Goal: Task Accomplishment & Management: Complete application form

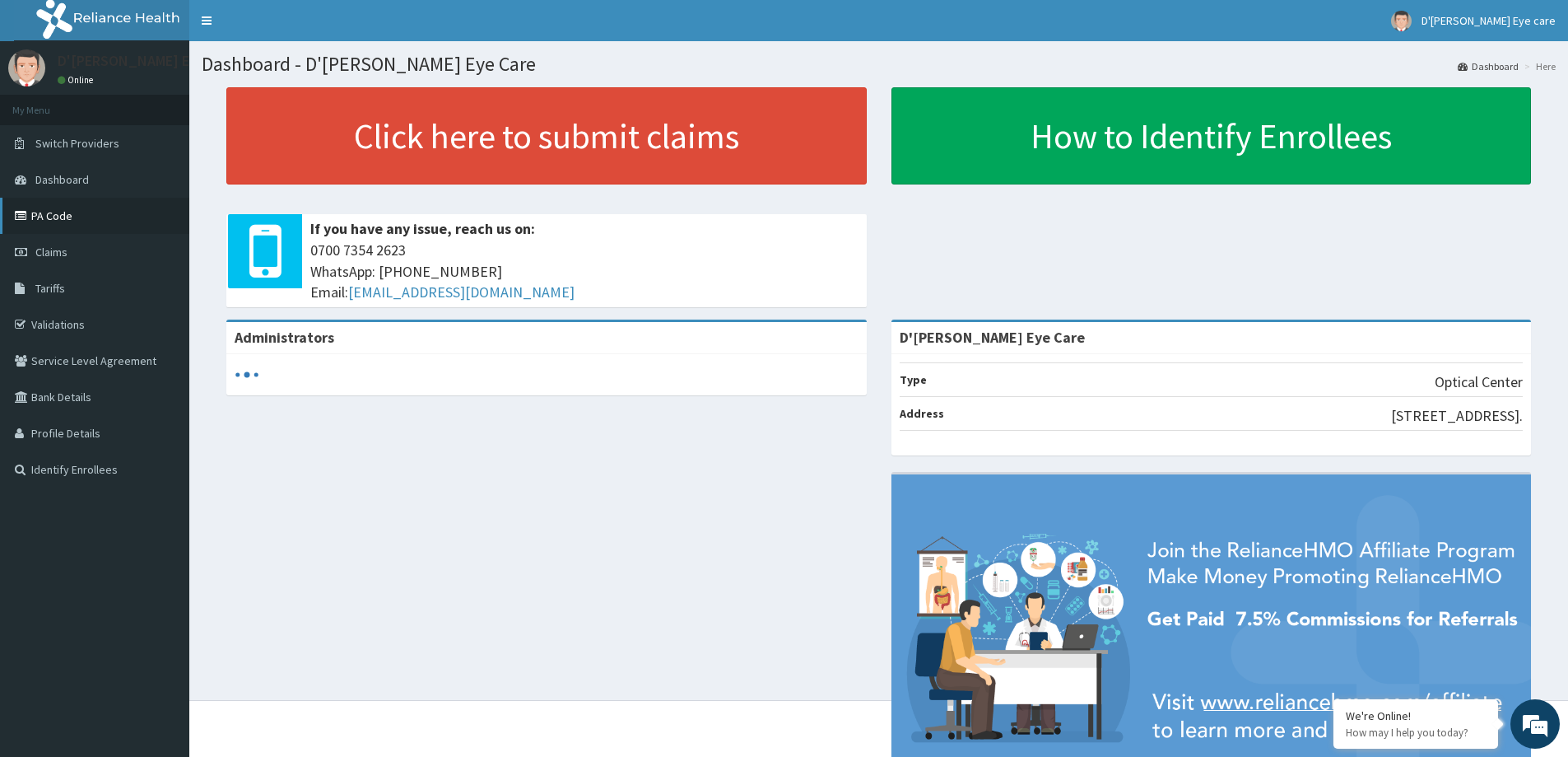
click at [60, 211] on link "PA Code" at bounding box center [94, 215] width 189 height 36
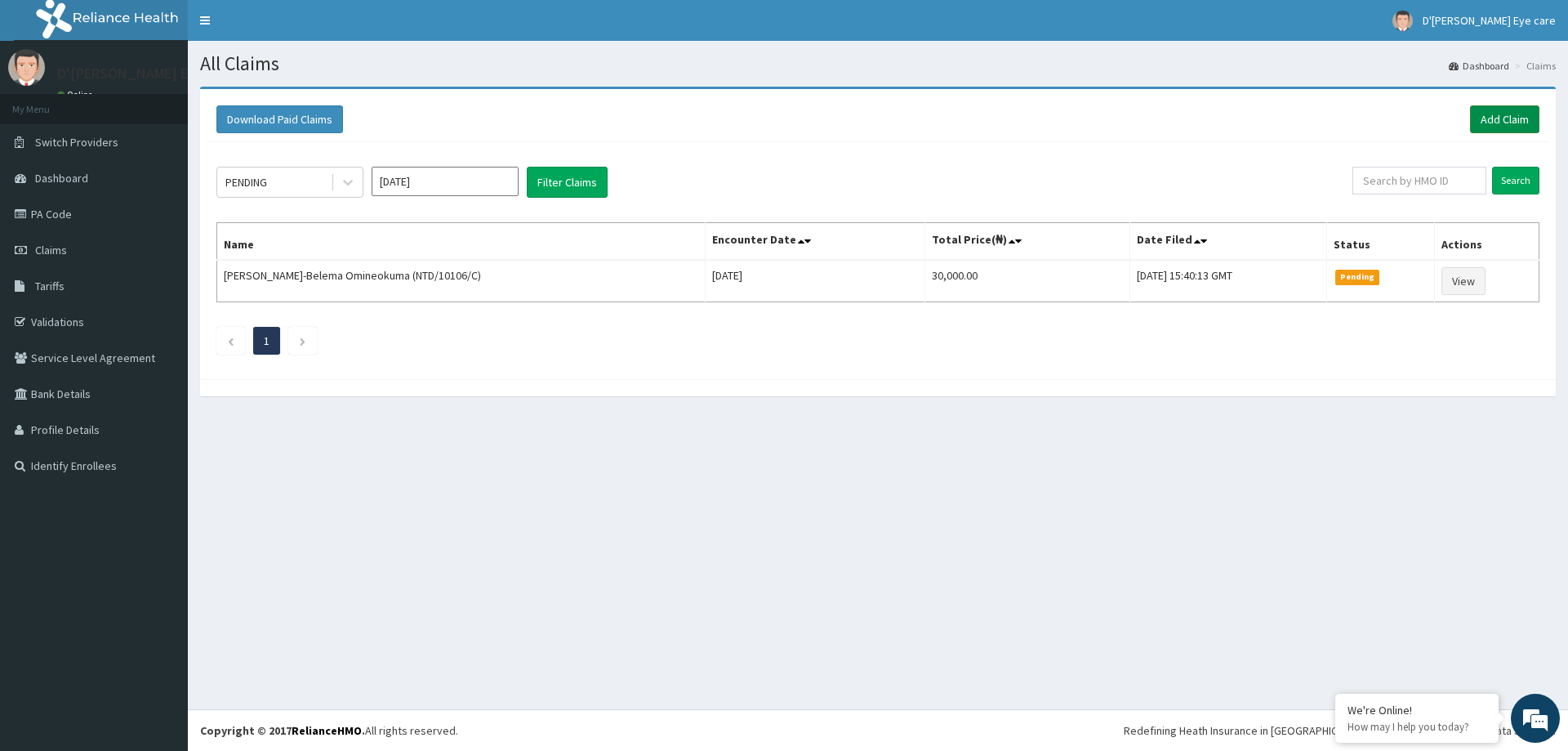
click at [1499, 111] on link "Add Claim" at bounding box center [1505, 119] width 70 height 28
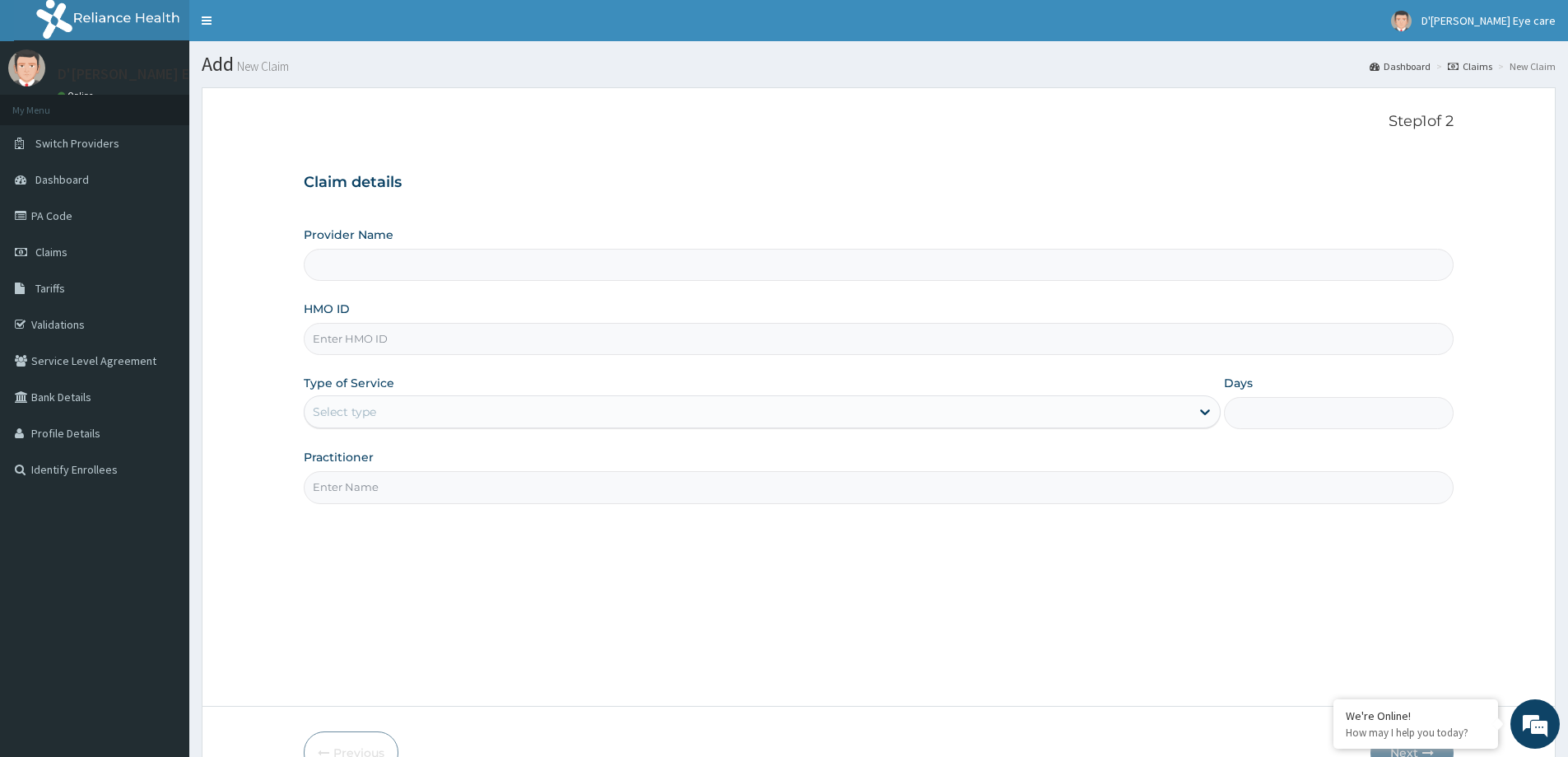
type input "D'Cindy Eye Care"
click at [352, 334] on input "HMO ID" at bounding box center [878, 338] width 1149 height 32
type input "M"
type input "NIT/10091/A"
click at [408, 445] on div "Provider Name D'Cindy Eye Care HMO ID NIT/10091/A Type of Service Select type D…" at bounding box center [878, 364] width 1149 height 277
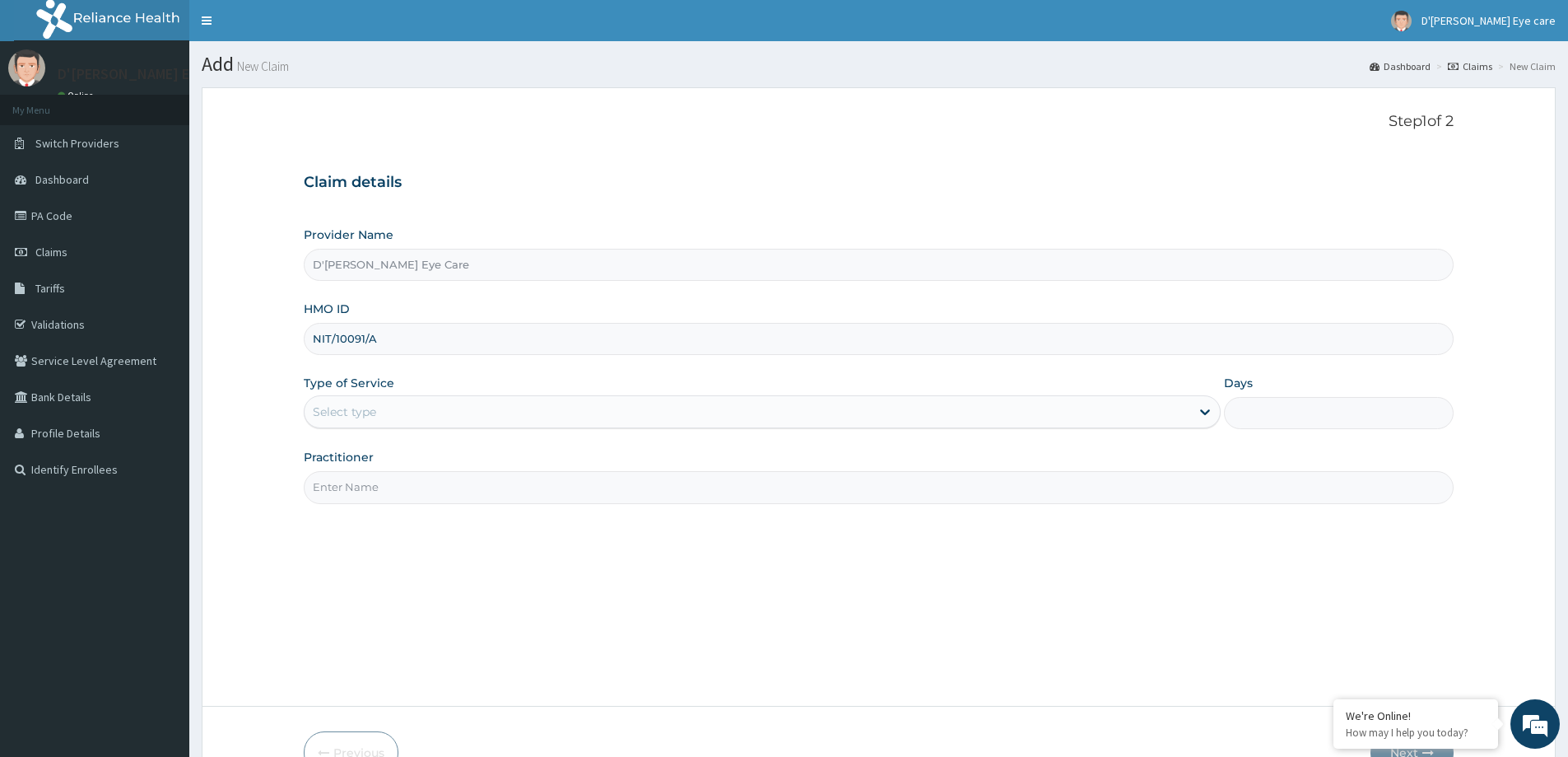
click at [385, 417] on div "Select type" at bounding box center [747, 411] width 885 height 26
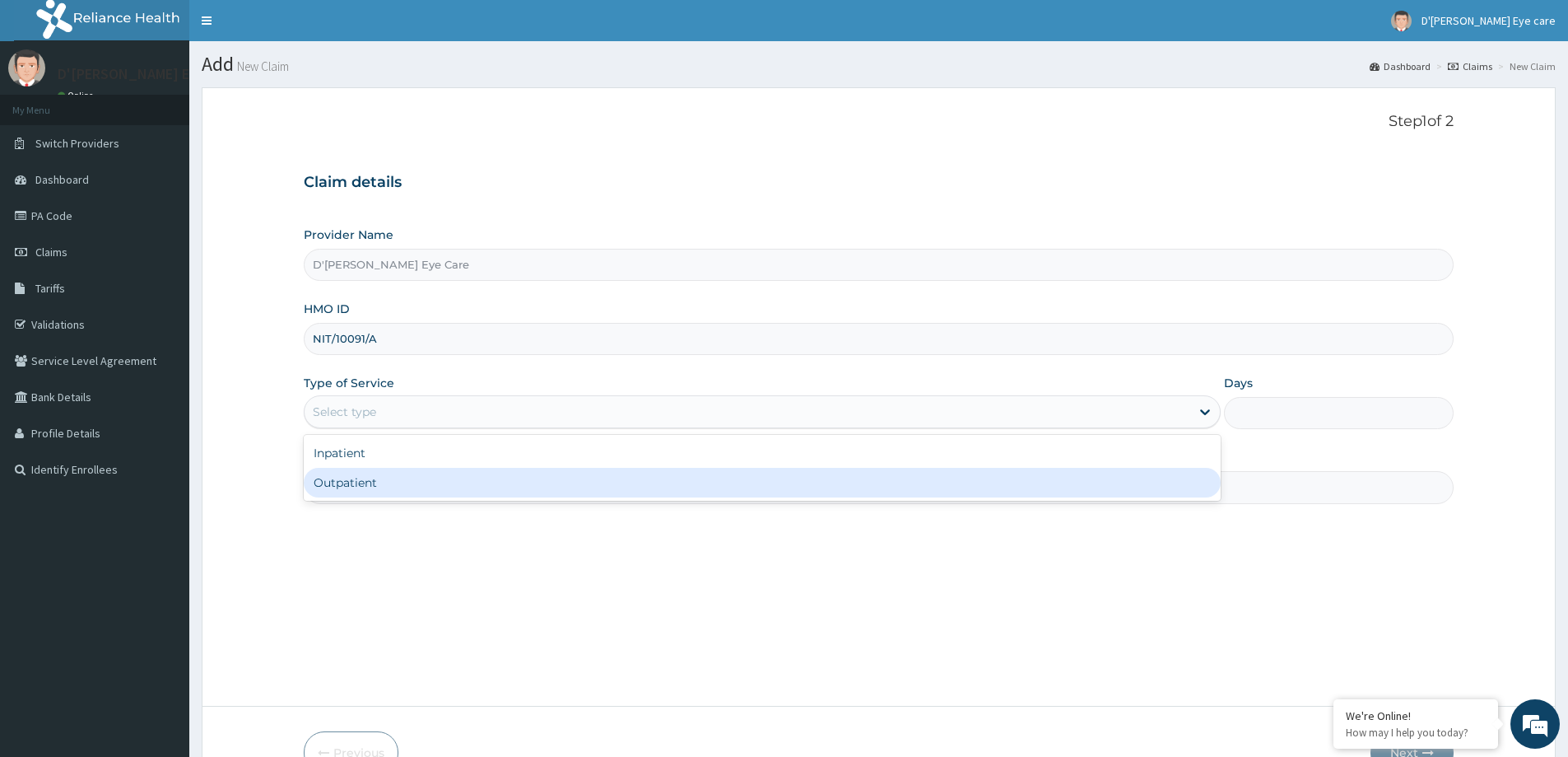
click at [345, 483] on div "Outpatient" at bounding box center [762, 483] width 917 height 30
type input "1"
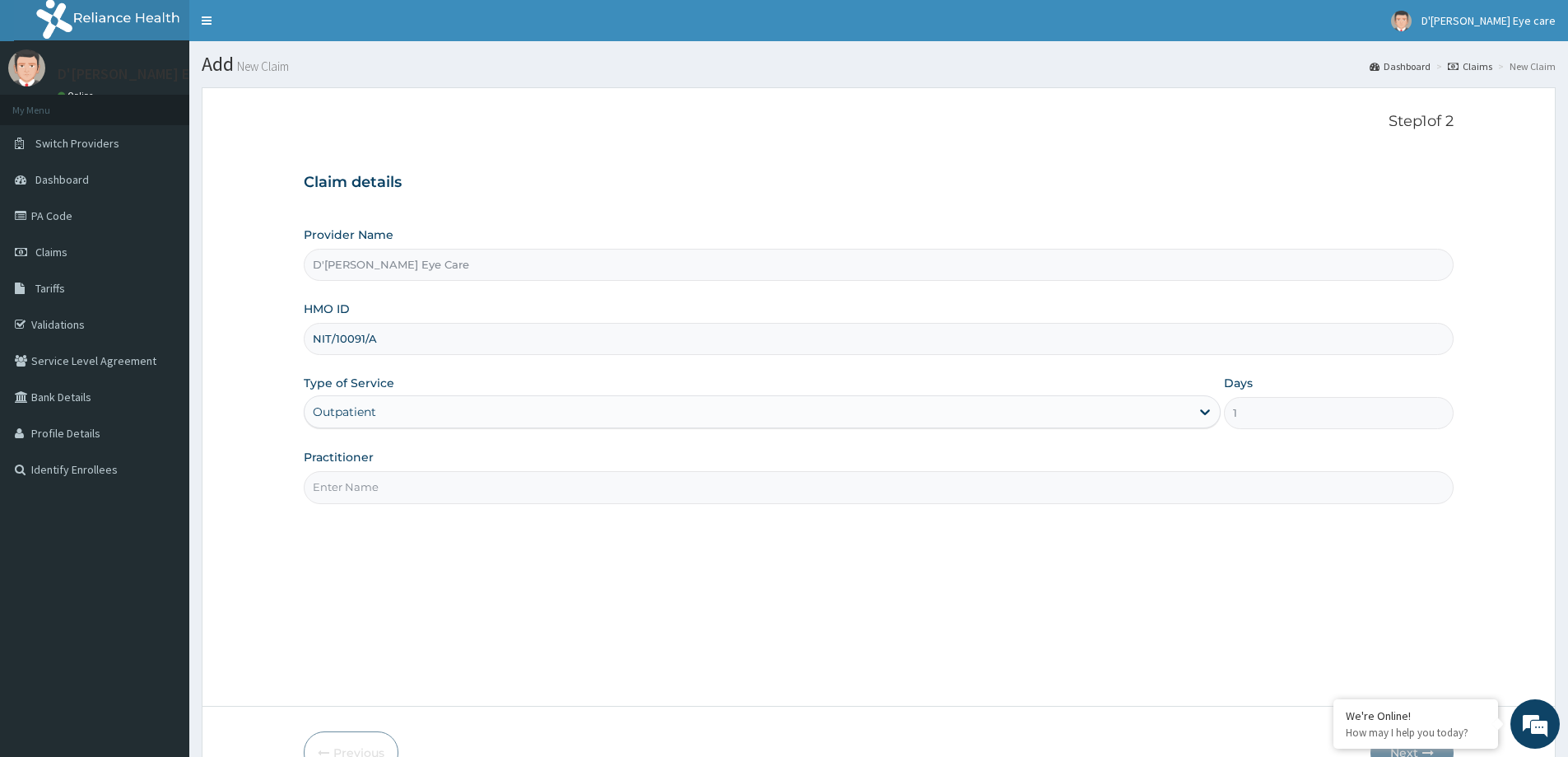
click at [385, 507] on div "Step 1 of 2 Claim details Provider Name D'Cindy Eye Care HMO ID NIT/10091/A Typ…" at bounding box center [878, 397] width 1149 height 567
click at [367, 491] on input "Practitioner" at bounding box center [878, 486] width 1149 height 32
type input "d"
type input "DR. EBUKA"
click at [734, 643] on div "Step 1 of 2 Claim details Provider Name D'Cindy Eye Care HMO ID NIT/10091/A Typ…" at bounding box center [878, 397] width 1149 height 567
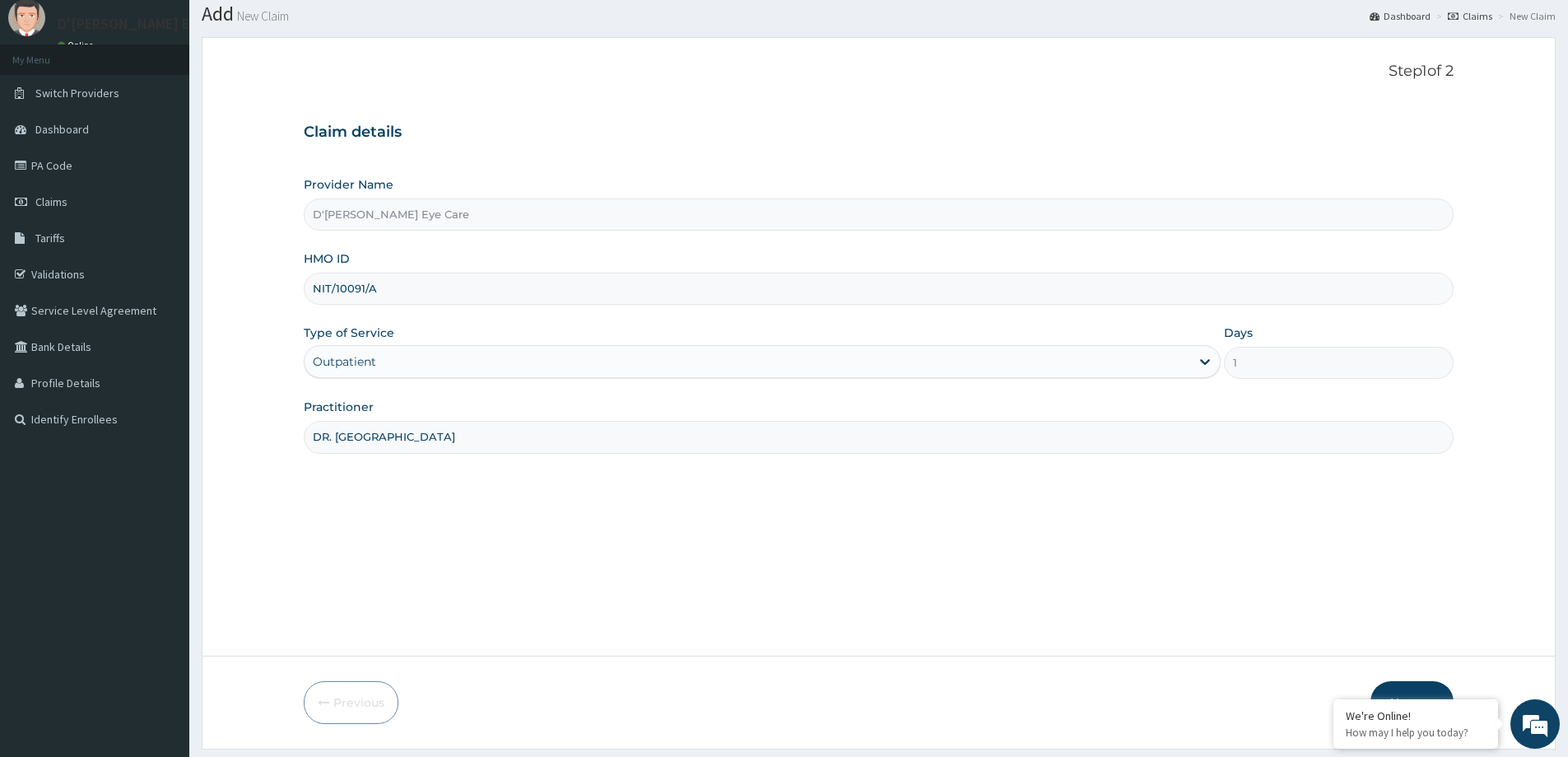
scroll to position [97, 0]
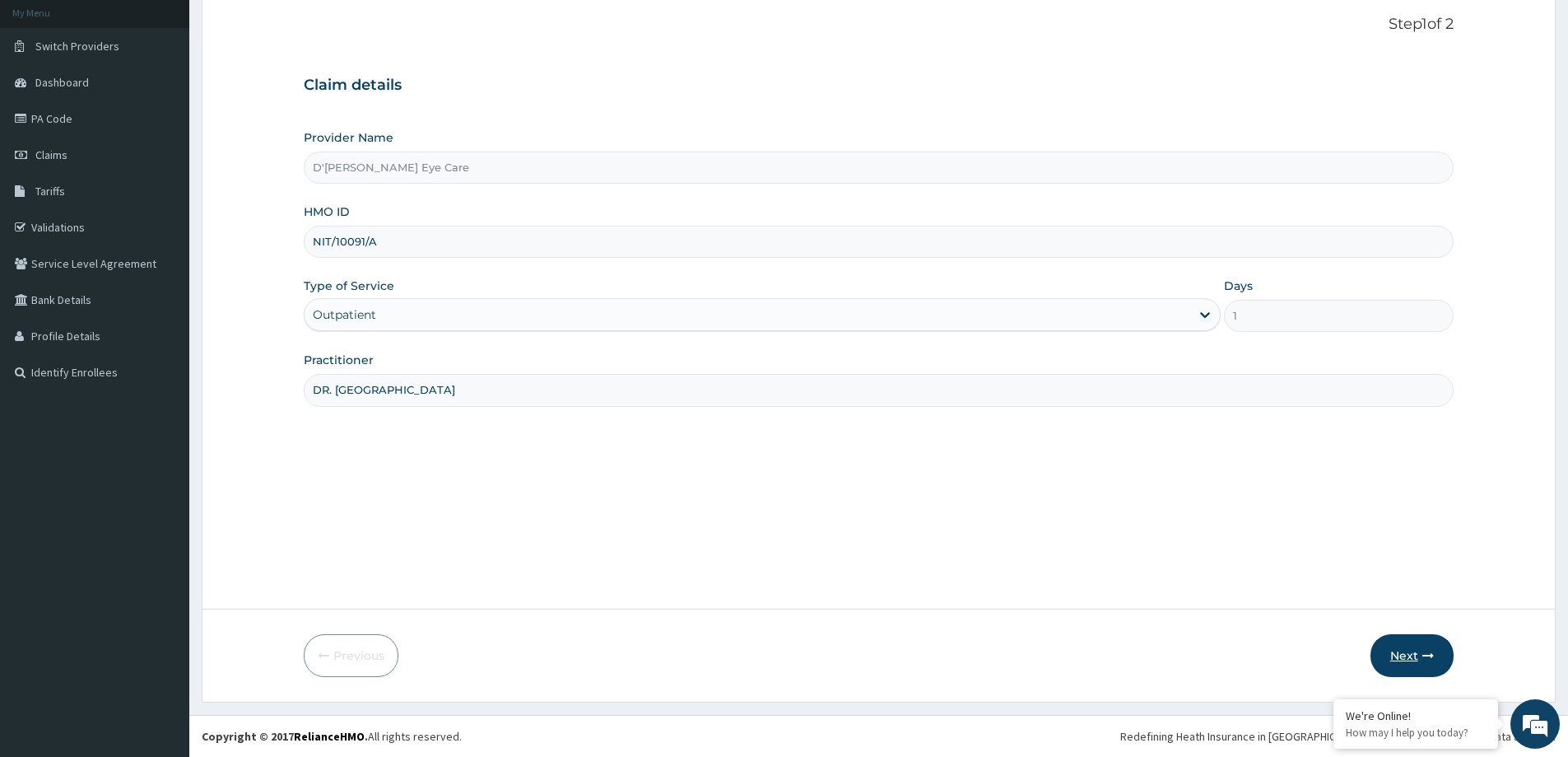
click at [1422, 658] on icon "button" at bounding box center [1427, 655] width 11 height 11
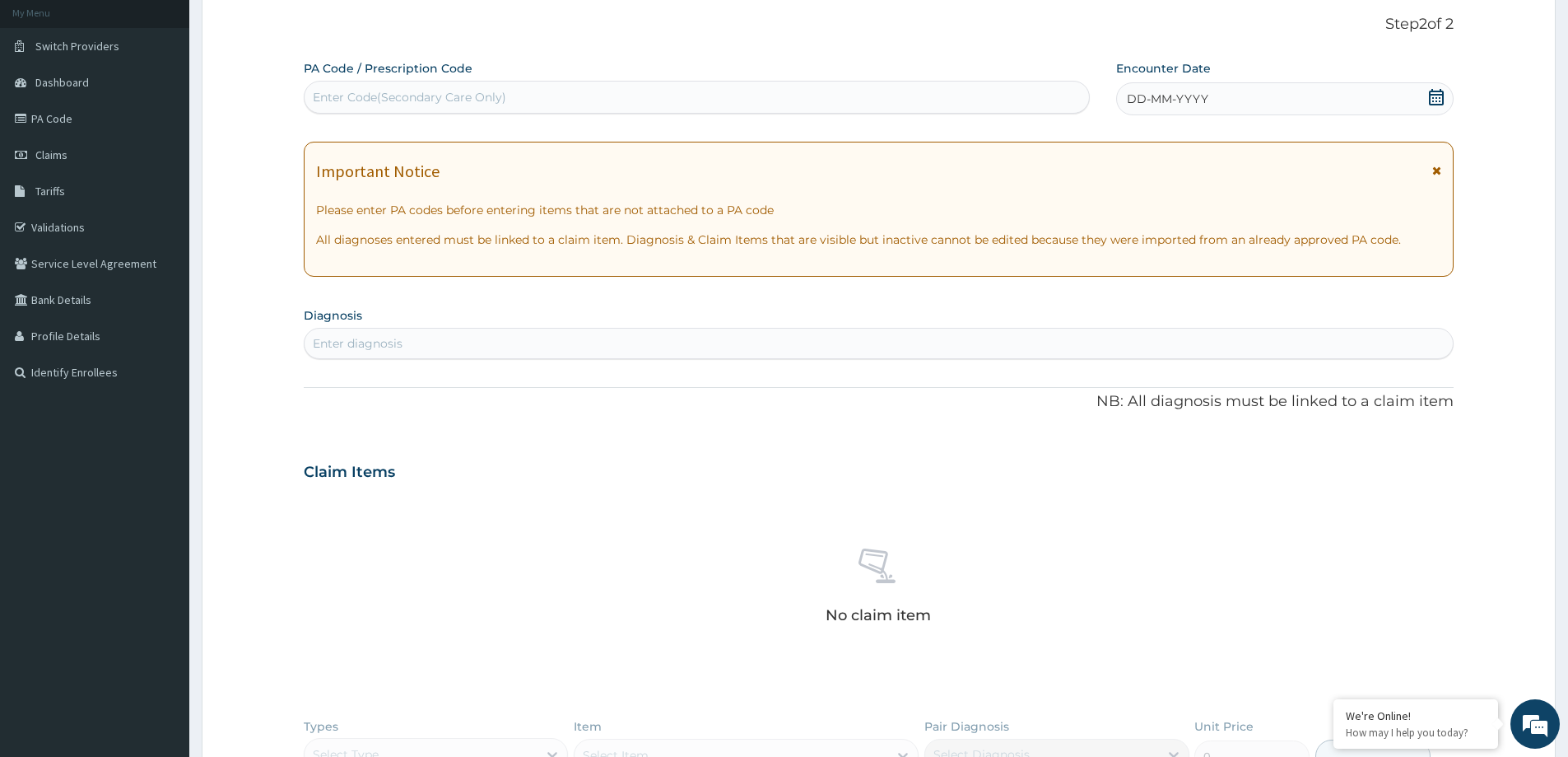
click at [350, 94] on div "Enter Code(Secondary Care Only)" at bounding box center [409, 97] width 194 height 17
paste input "PA/787CB0"
type input "PA/787CB0"
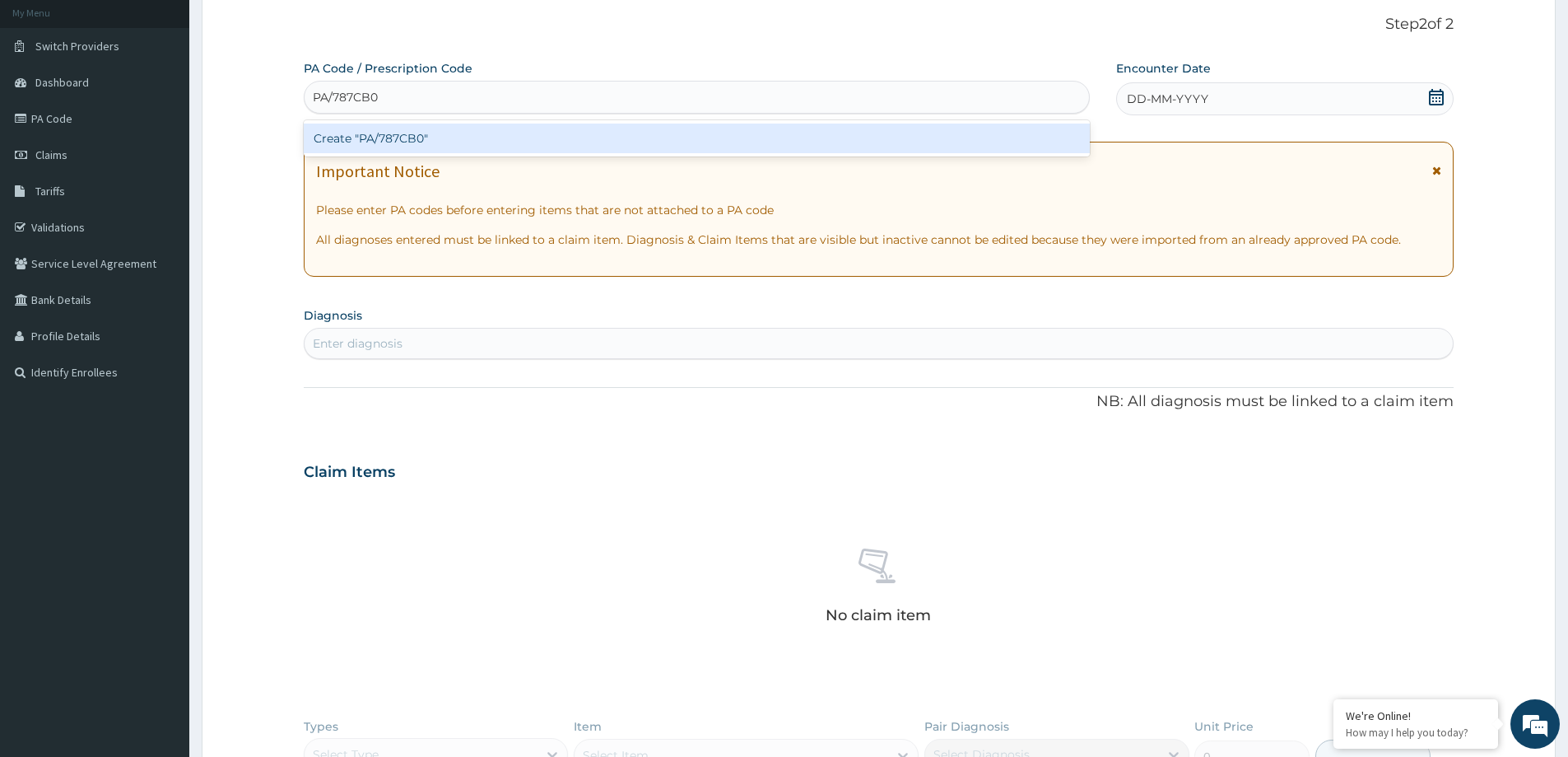
click at [427, 139] on div "Create "PA/787CB0"" at bounding box center [696, 138] width 786 height 30
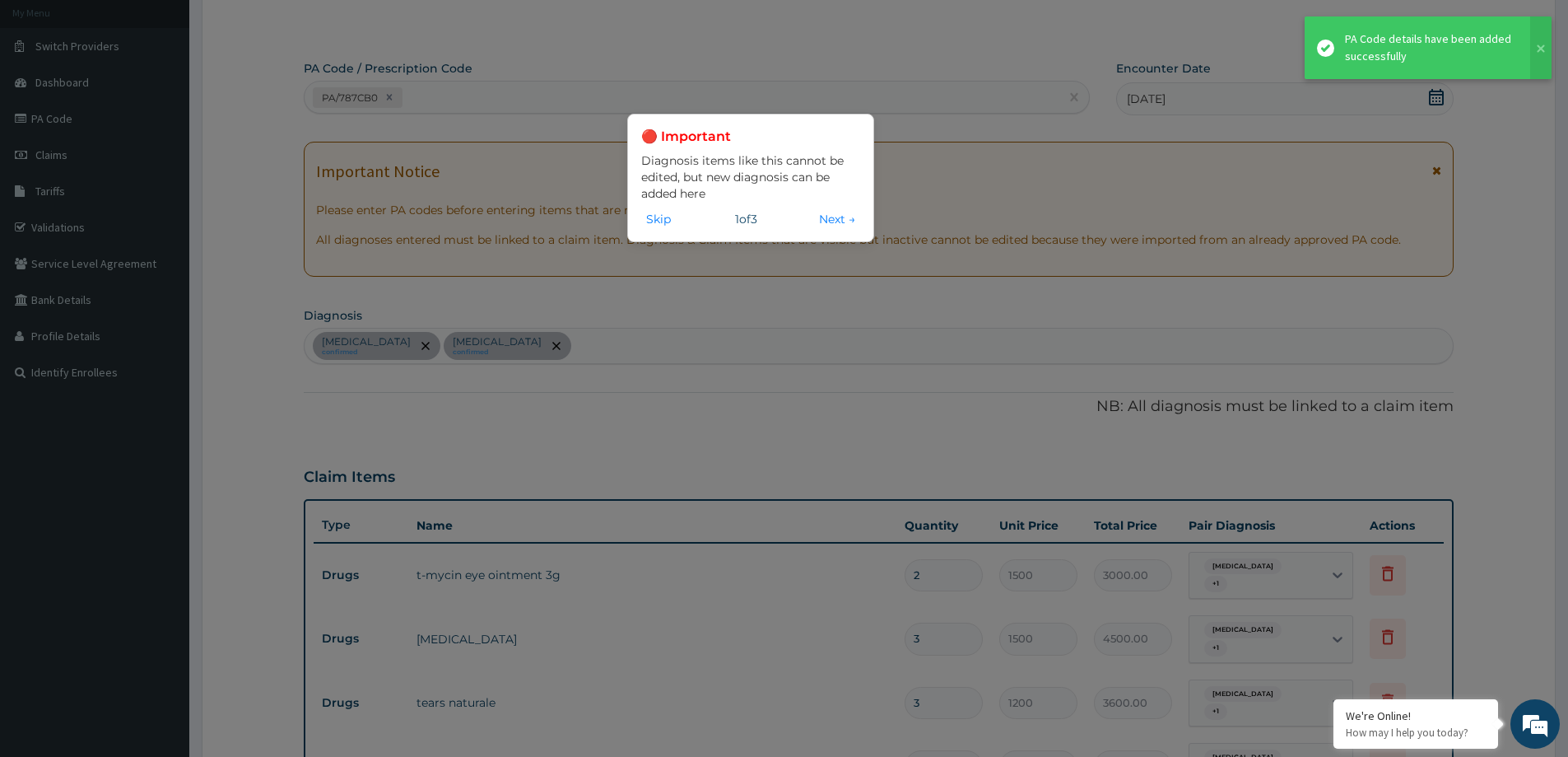
scroll to position [745, 0]
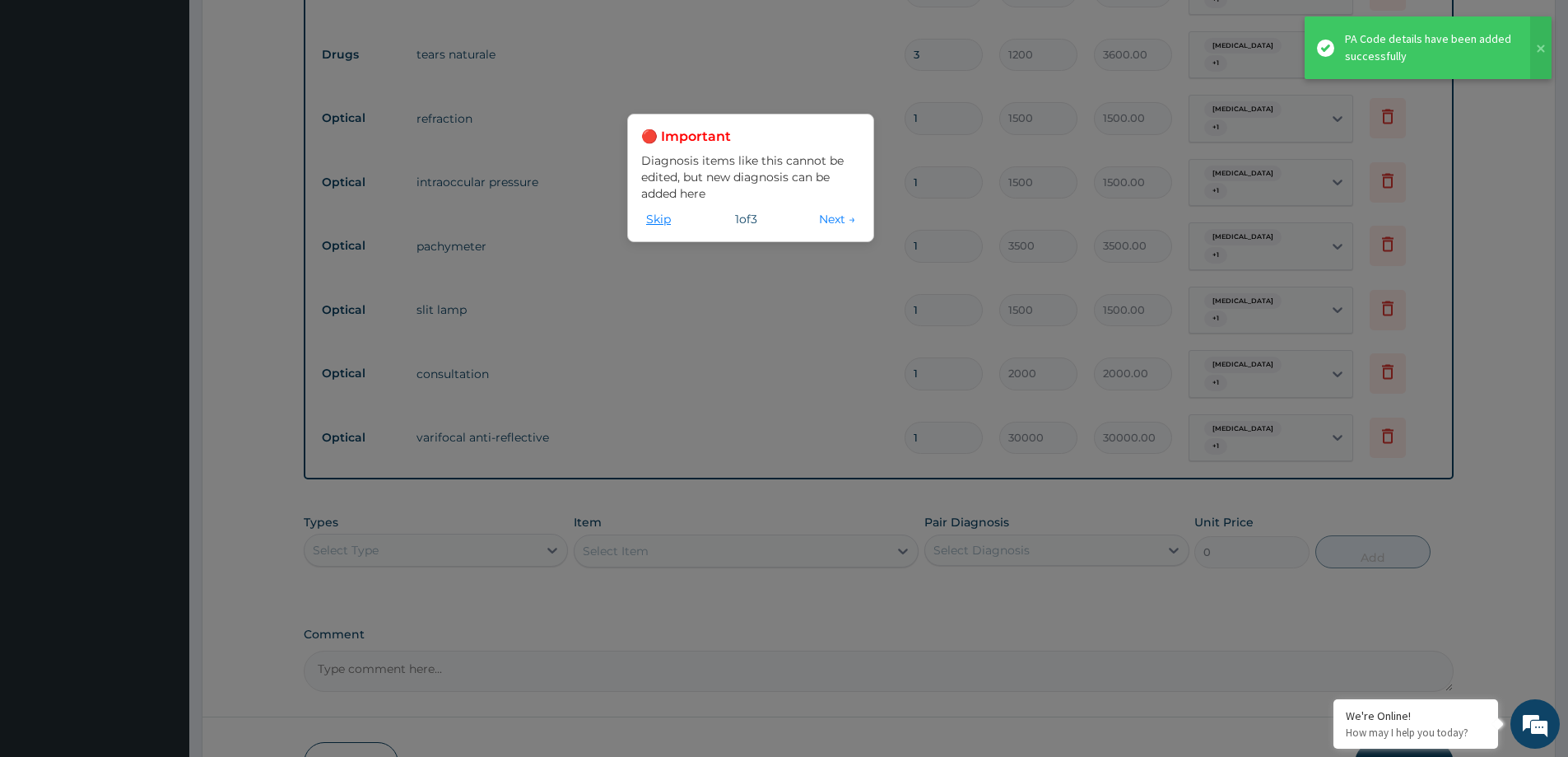
click at [655, 222] on button "Skip" at bounding box center [658, 220] width 34 height 19
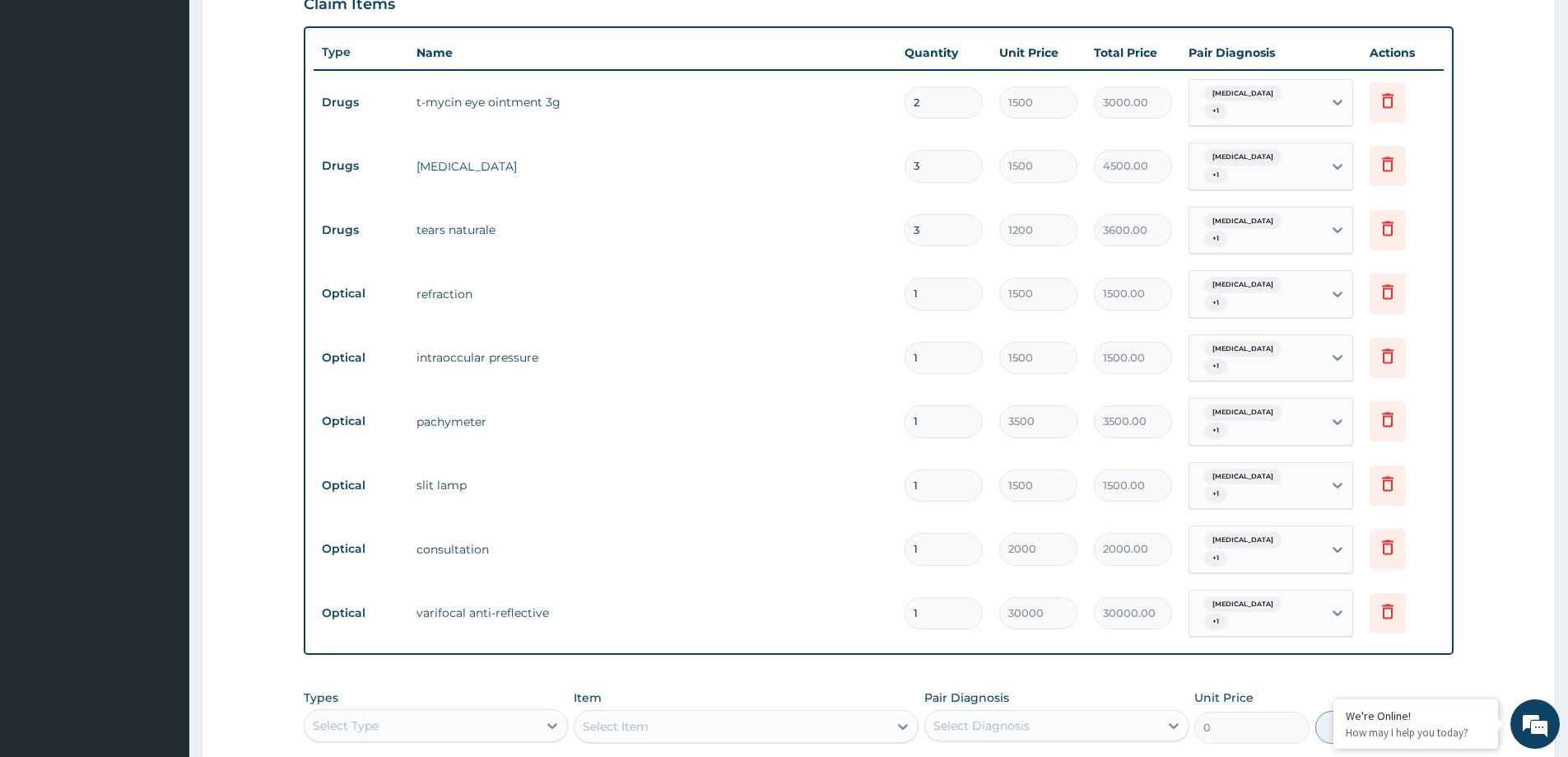
scroll to position [790, 0]
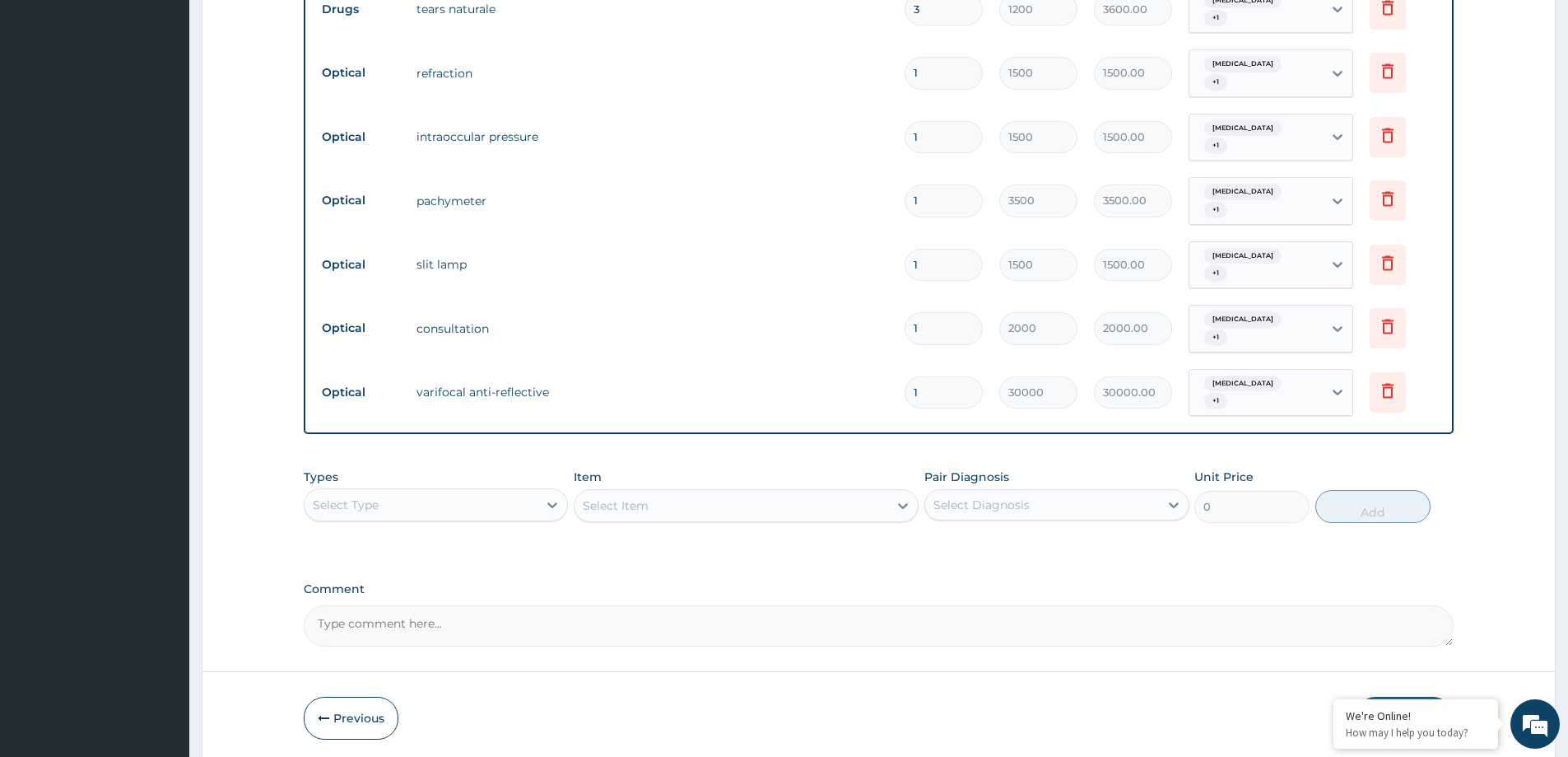
click at [1394, 697] on button "Submit" at bounding box center [1404, 718] width 99 height 43
